Goal: Task Accomplishment & Management: Use online tool/utility

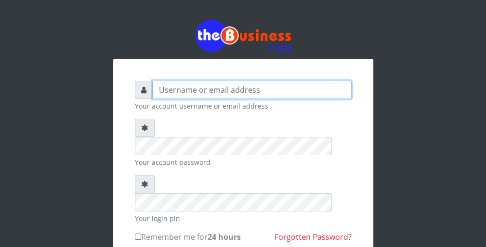
type input "wergbac8"
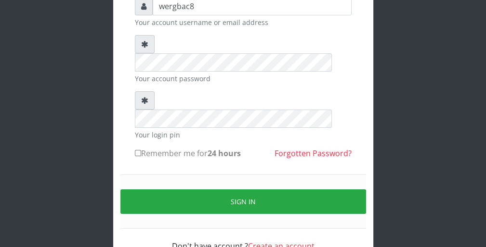
scroll to position [89, 0]
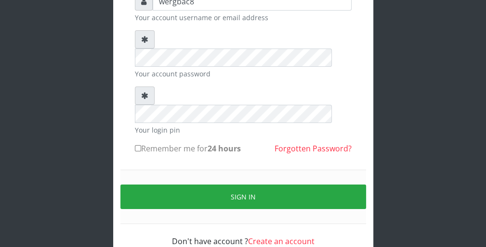
click at [208, 49] on div "Your account password" at bounding box center [243, 54] width 217 height 49
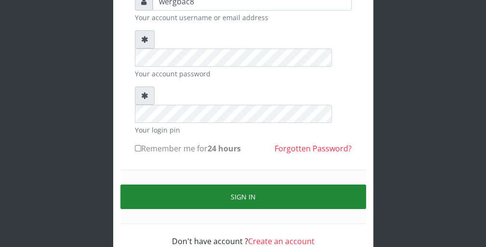
click at [342, 185] on button "Sign in" at bounding box center [243, 197] width 246 height 25
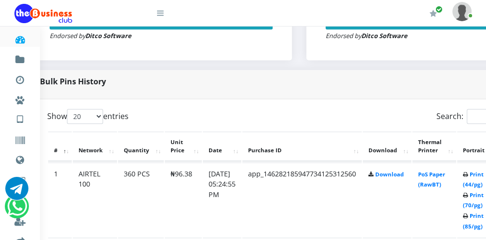
scroll to position [424, 39]
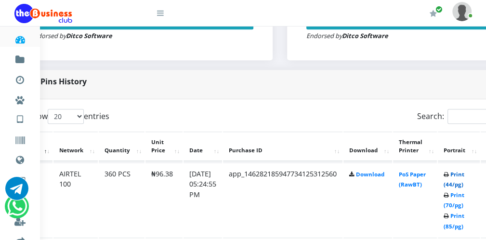
click at [462, 185] on link "Print (44/pg)" at bounding box center [453, 179] width 21 height 18
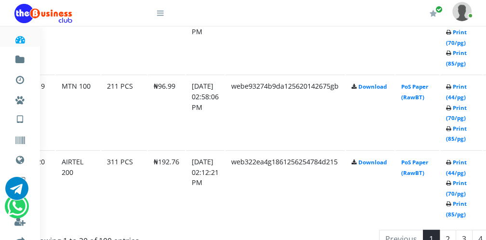
scroll to position [1849, 36]
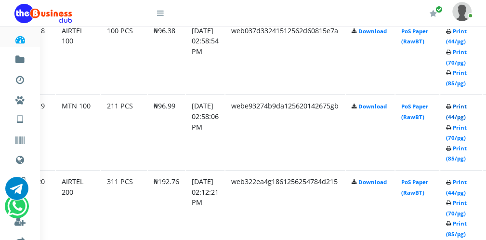
click at [456, 111] on link "Print (44/pg)" at bounding box center [456, 112] width 21 height 18
